Goal: Book appointment/travel/reservation

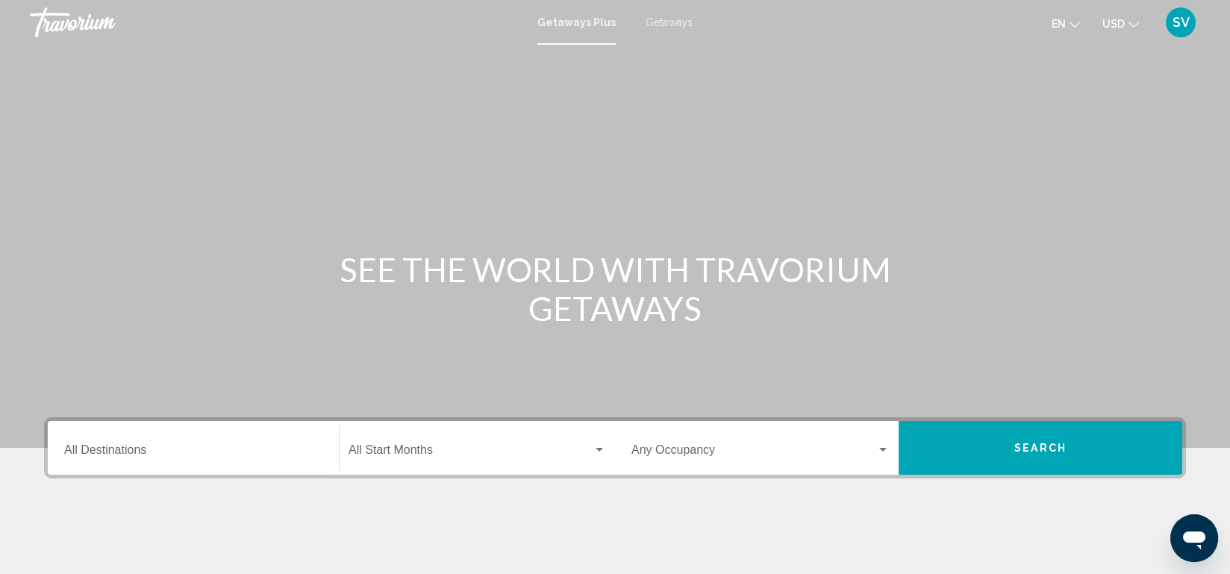
click at [120, 460] on div "Destination All Destinations" at bounding box center [193, 448] width 258 height 47
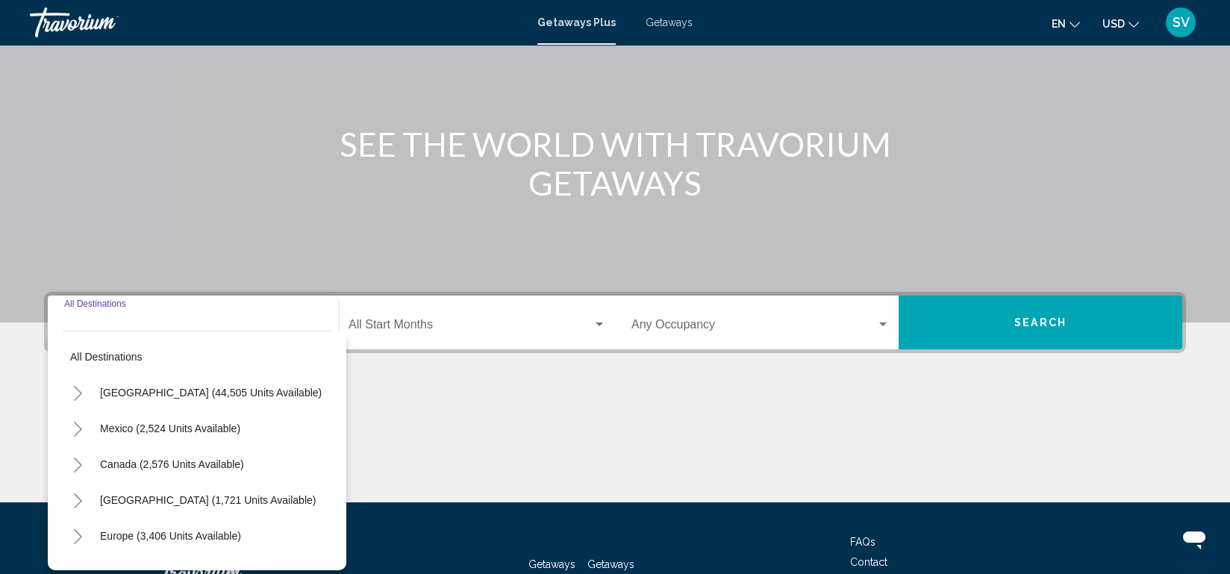
scroll to position [236, 0]
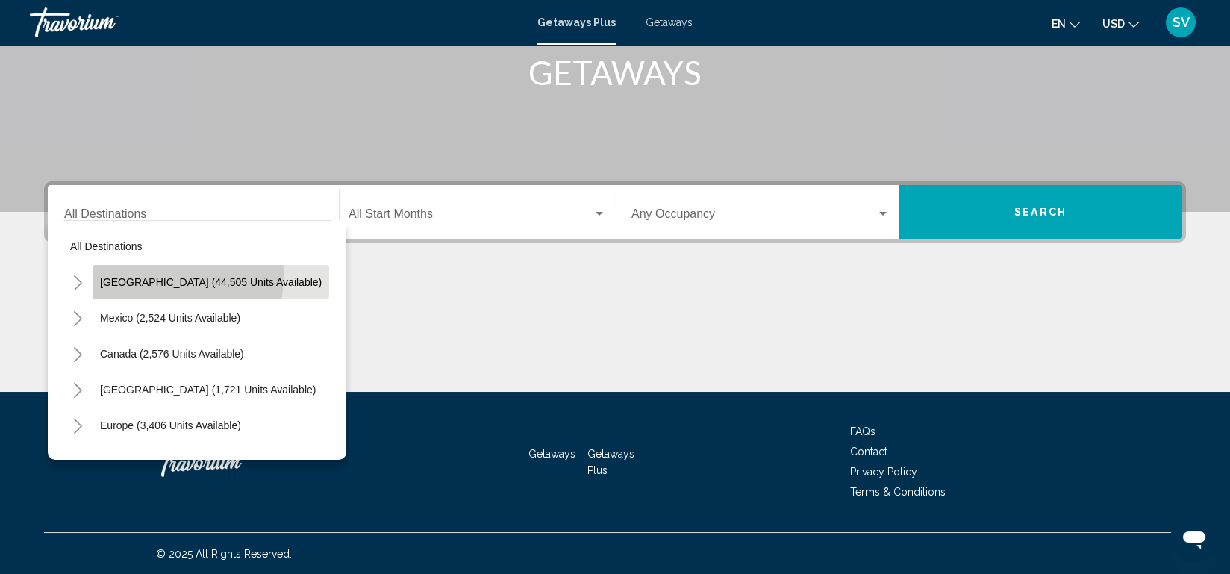
click at [134, 274] on button "[GEOGRAPHIC_DATA] (44,505 units available)" at bounding box center [211, 282] width 237 height 34
type input "**********"
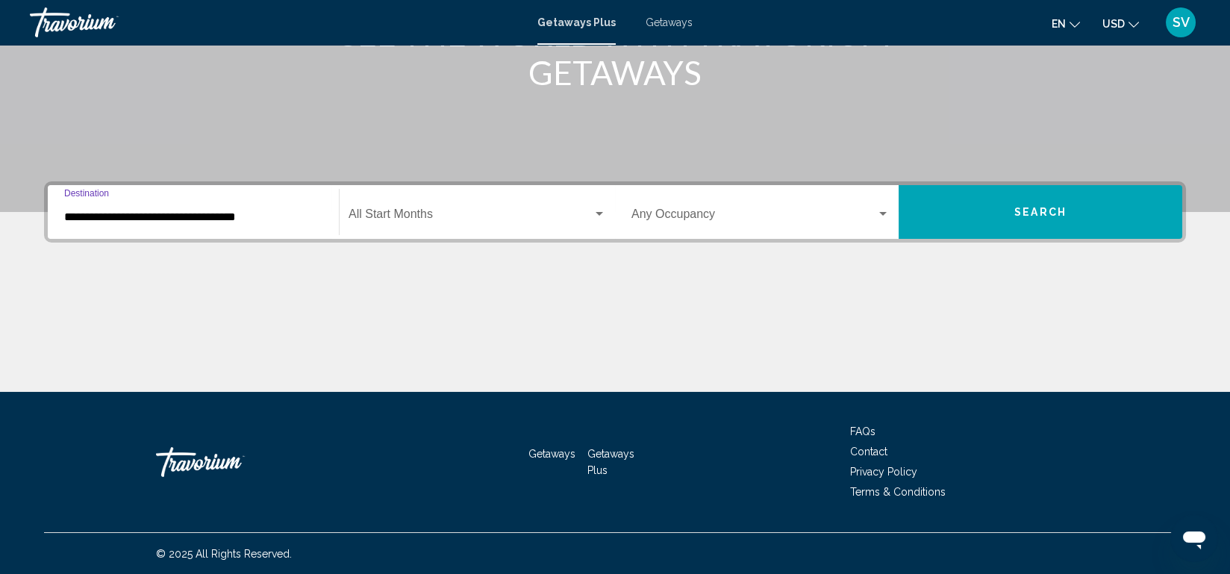
click at [465, 212] on span "Search widget" at bounding box center [471, 216] width 244 height 13
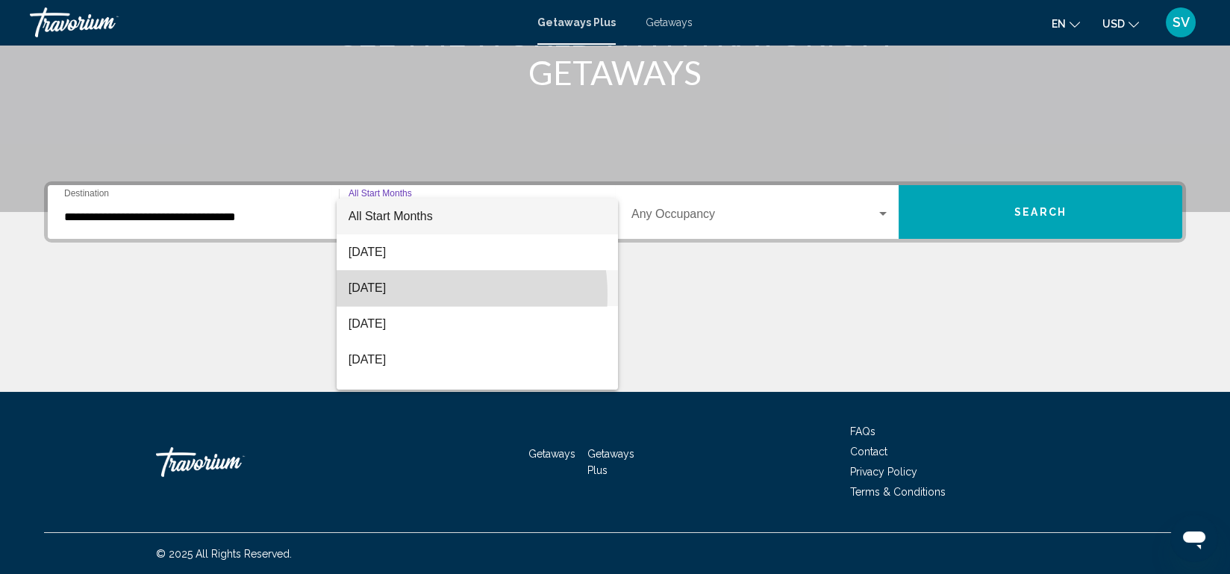
click at [416, 295] on span "[DATE]" at bounding box center [477, 288] width 257 height 36
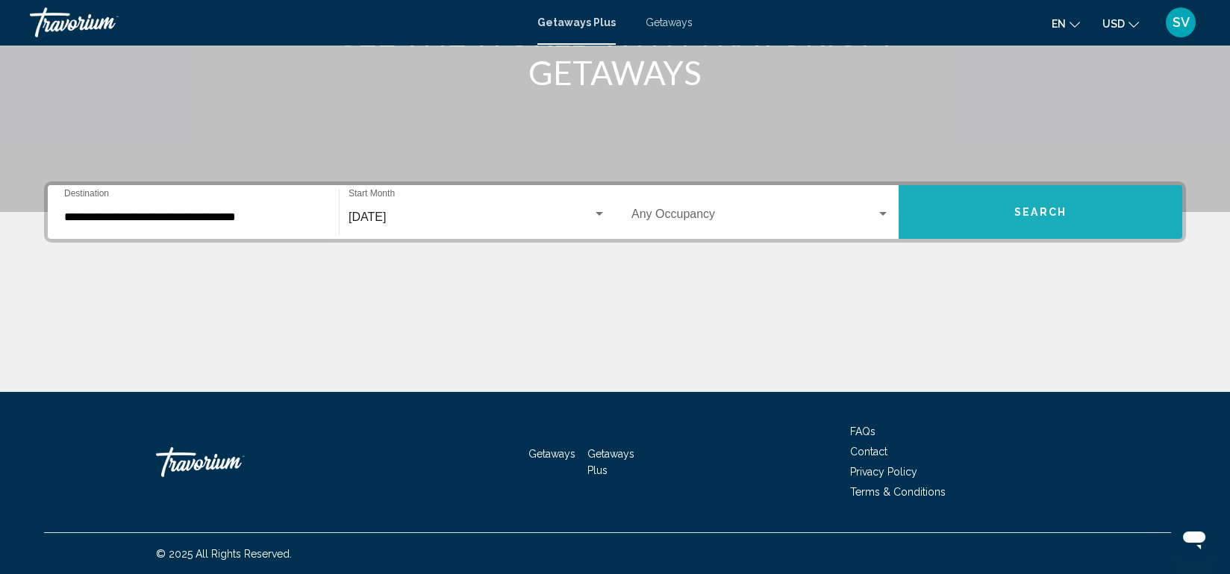
click at [1001, 222] on button "Search" at bounding box center [1041, 212] width 284 height 54
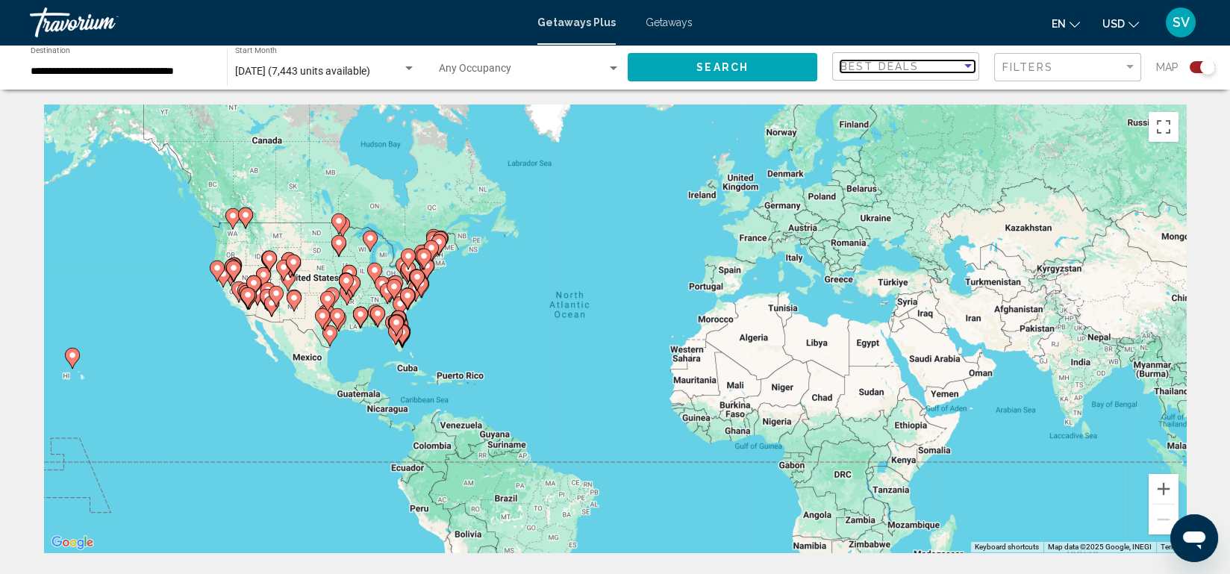
click at [963, 65] on div "Sort by" at bounding box center [967, 66] width 13 height 12
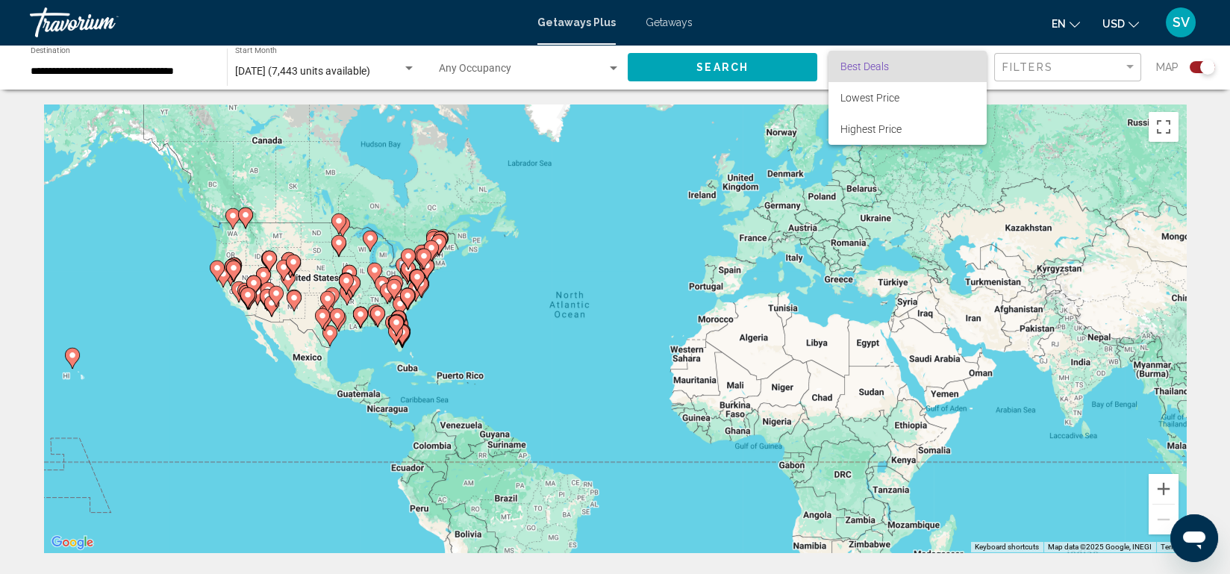
click at [607, 65] on div at bounding box center [615, 287] width 1230 height 574
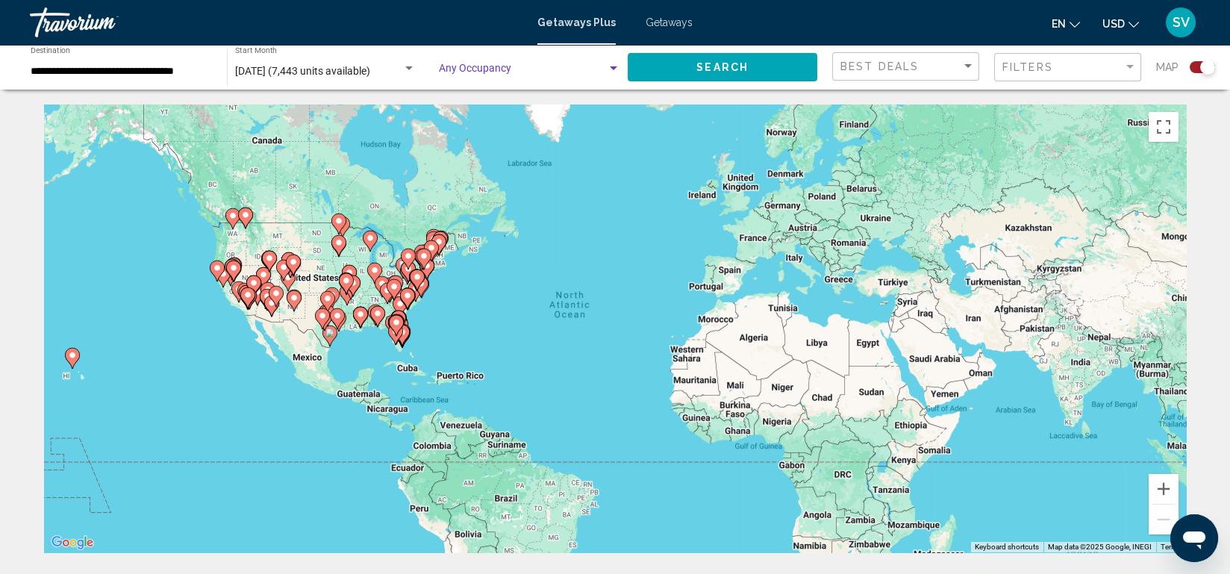
click at [607, 65] on div "Search widget" at bounding box center [613, 69] width 13 height 12
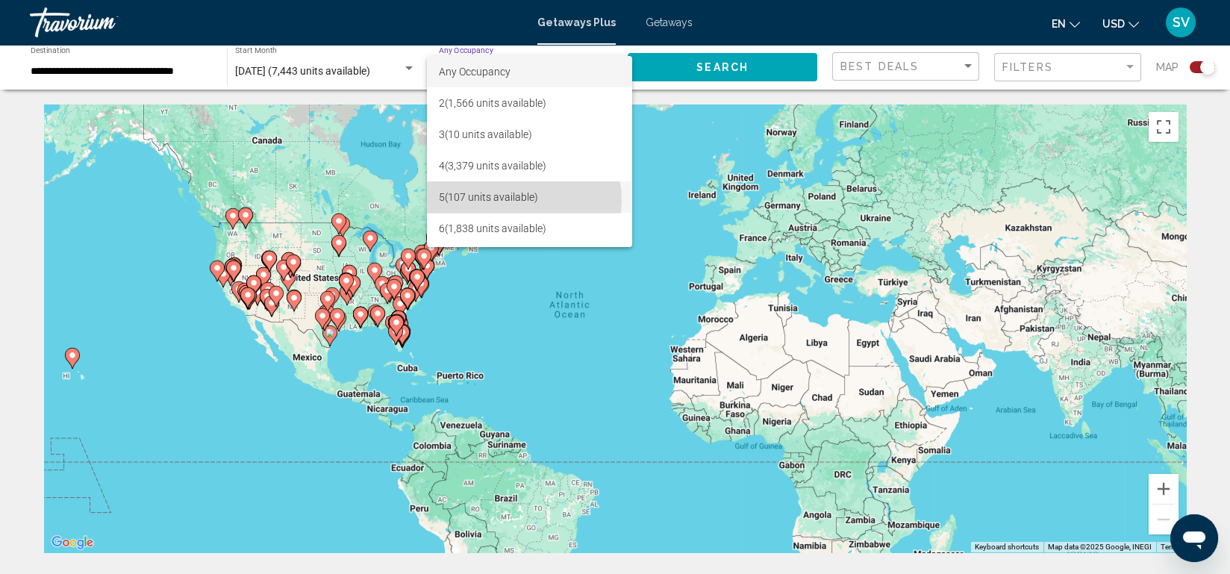
click at [523, 200] on span "5 (107 units available)" at bounding box center [529, 196] width 181 height 31
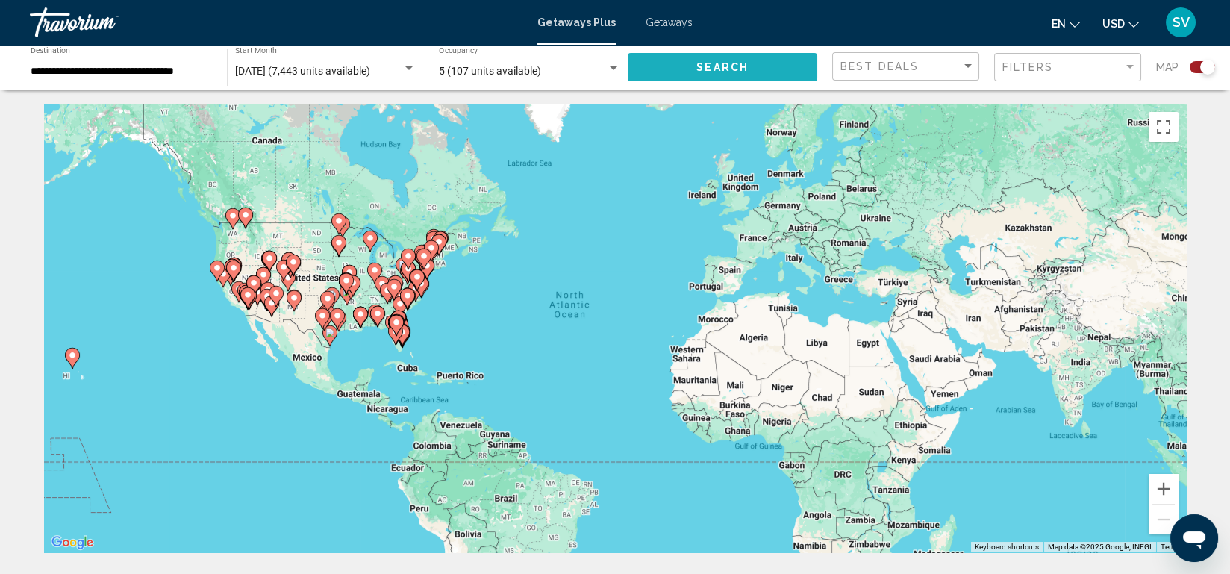
click at [774, 65] on button "Search" at bounding box center [723, 67] width 190 height 28
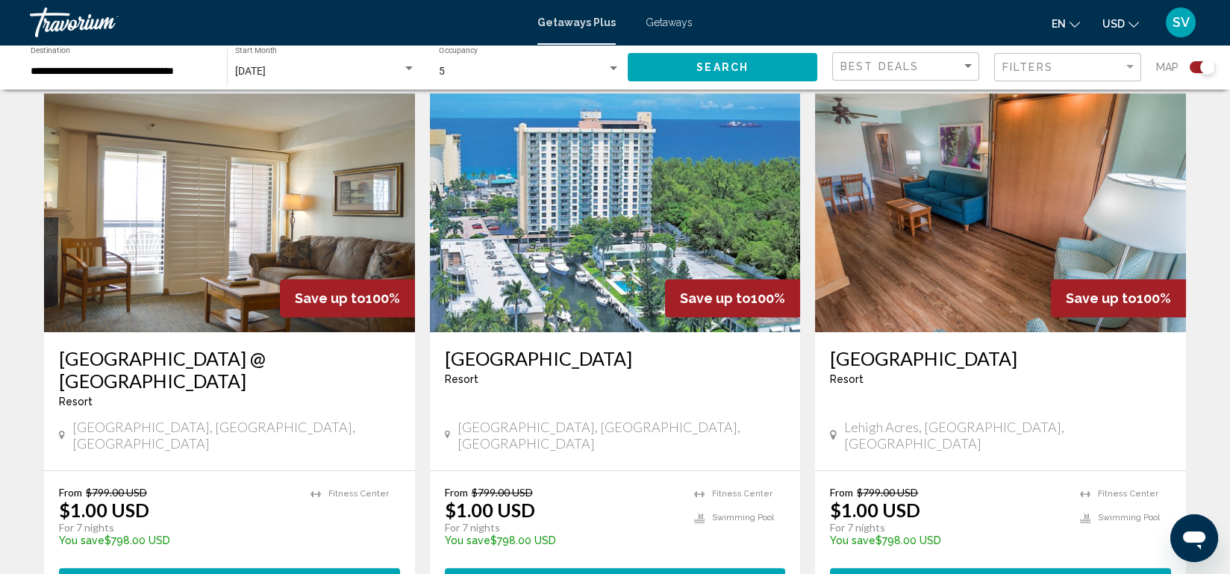
scroll to position [2191, 0]
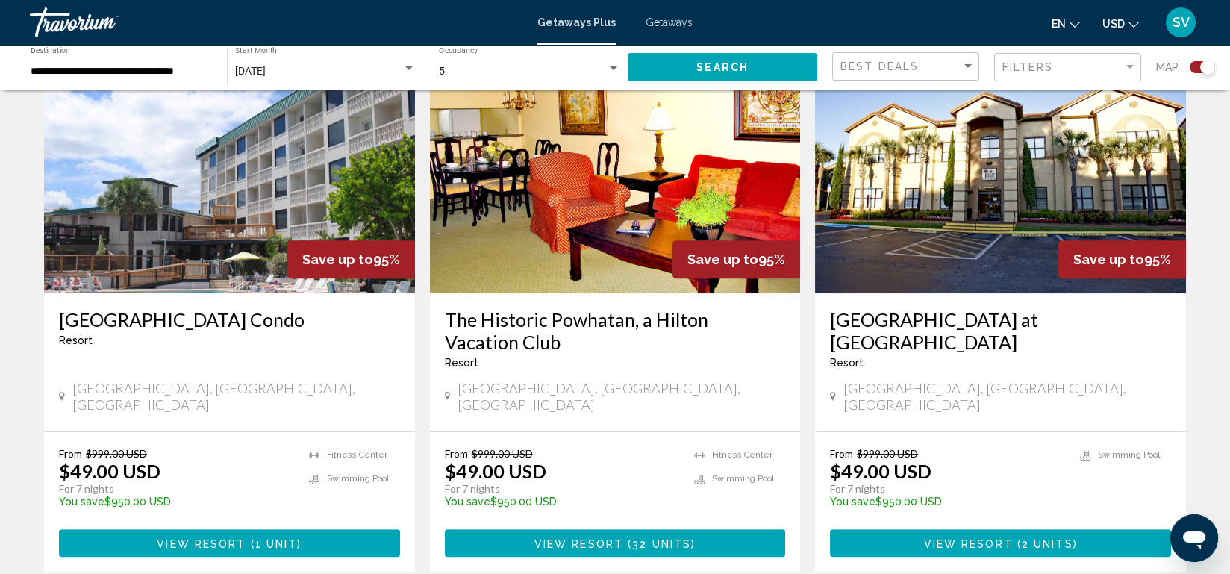
scroll to position [2342, 0]
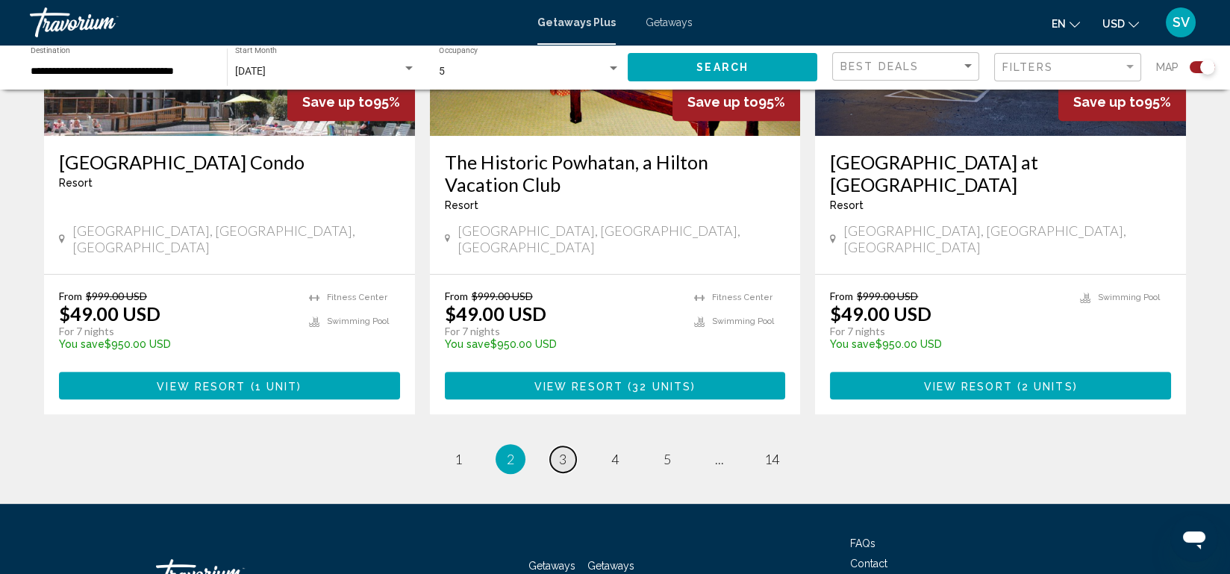
click at [568, 446] on link "page 3" at bounding box center [563, 459] width 26 height 26
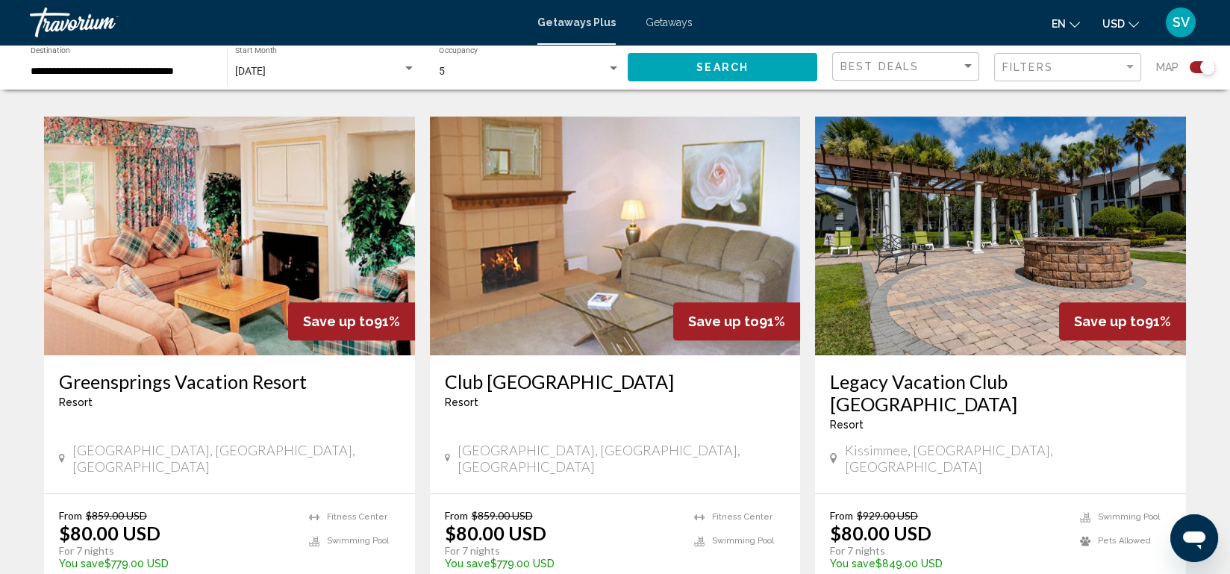
scroll to position [2365, 0]
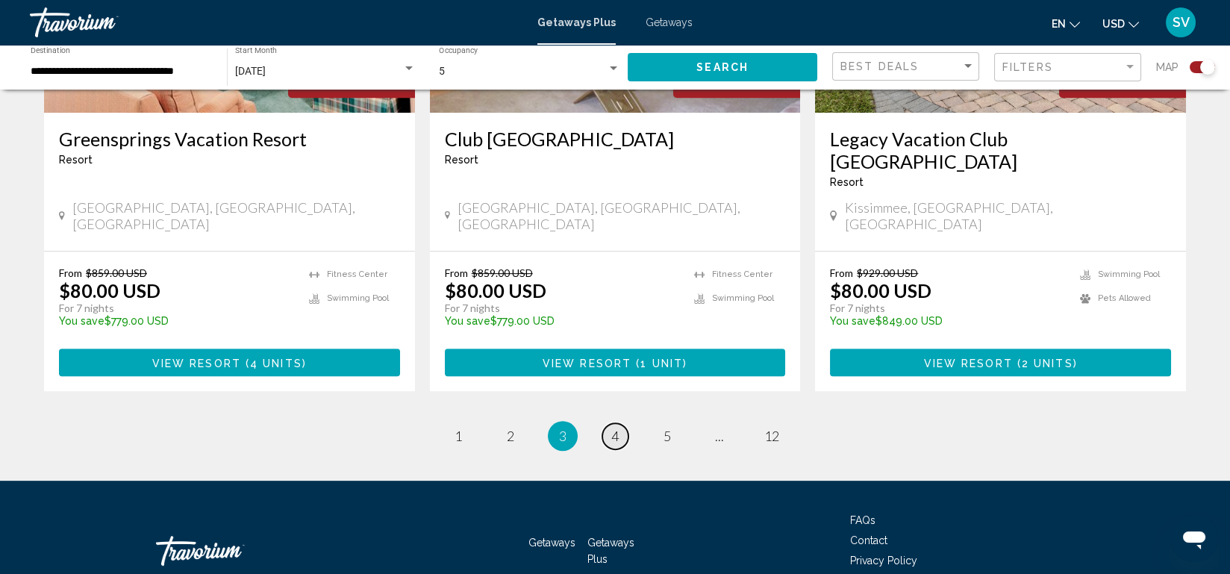
click at [616, 428] on span "4" at bounding box center [614, 436] width 7 height 16
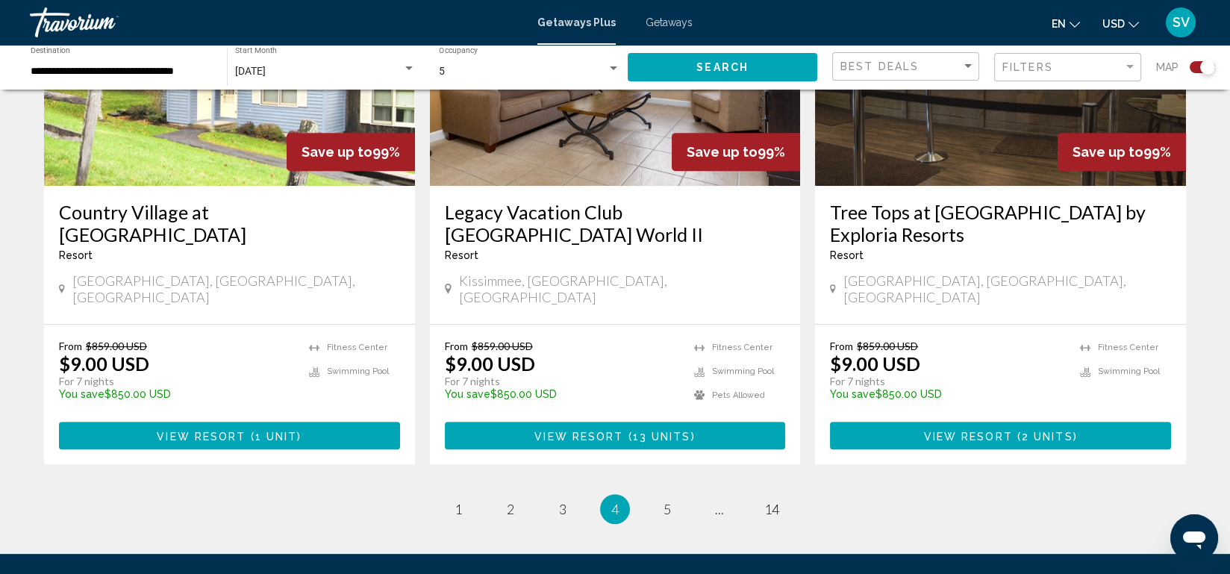
scroll to position [2293, 0]
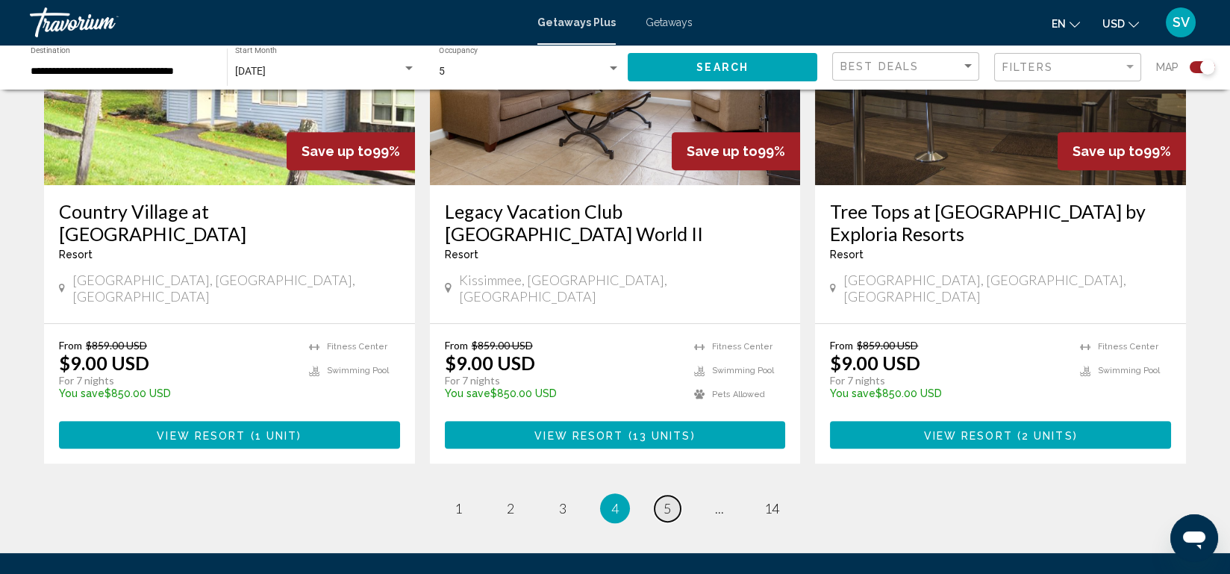
click at [671, 496] on link "page 5" at bounding box center [667, 509] width 26 height 26
